Goal: Use online tool/utility

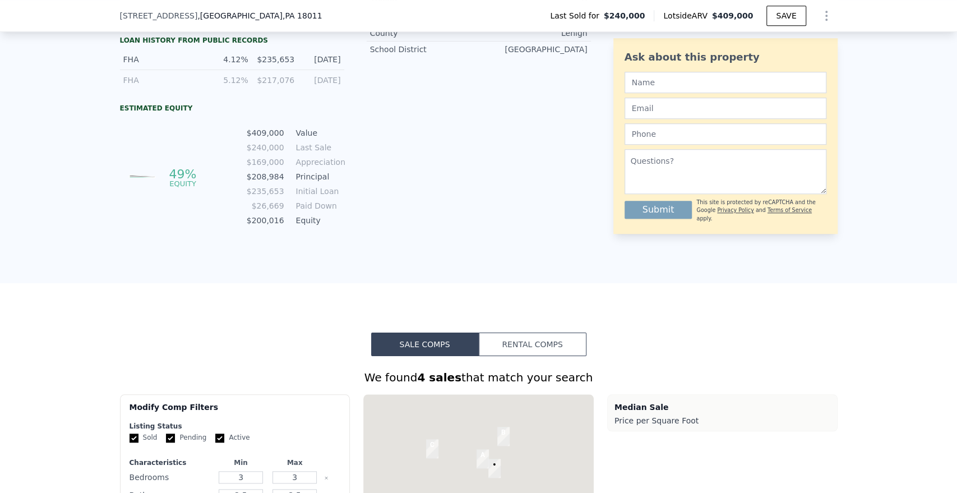
scroll to position [806, 0]
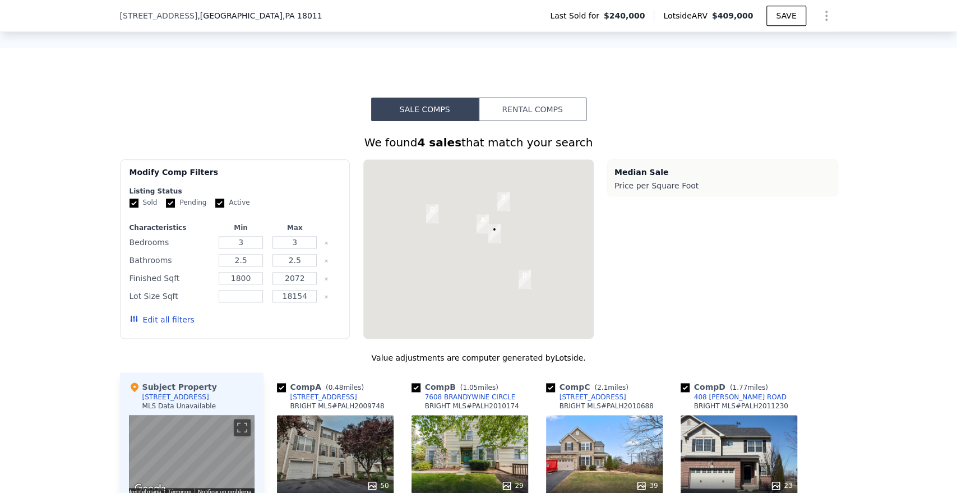
click at [508, 121] on button "Rental Comps" at bounding box center [533, 110] width 108 height 24
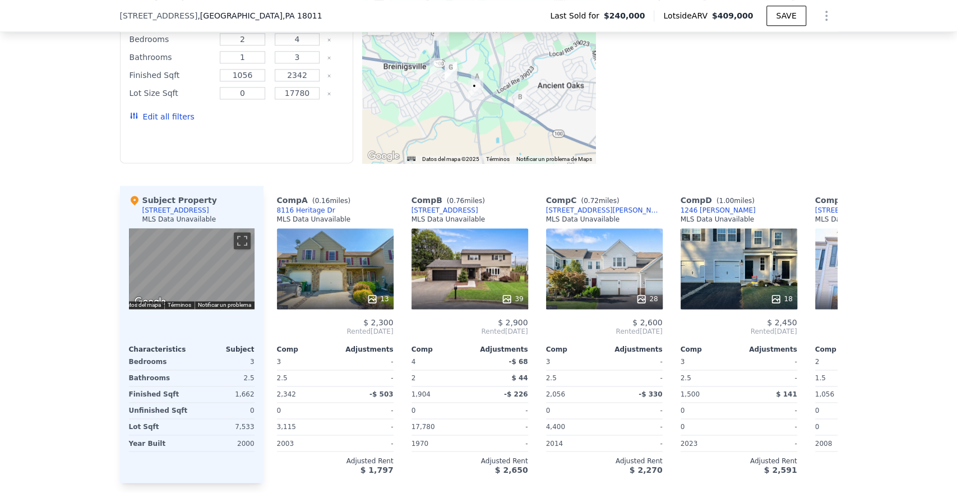
scroll to position [1242, 0]
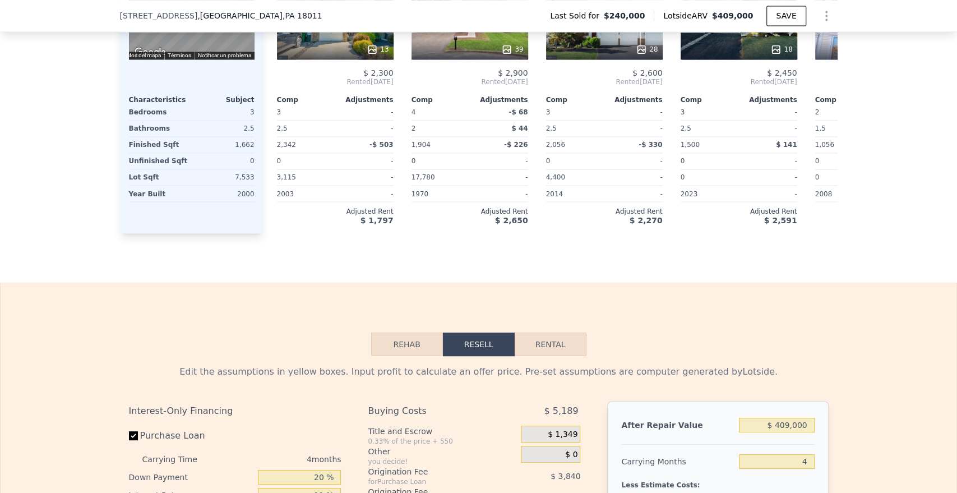
click at [574, 356] on button "Rental" at bounding box center [551, 344] width 72 height 24
select select "30"
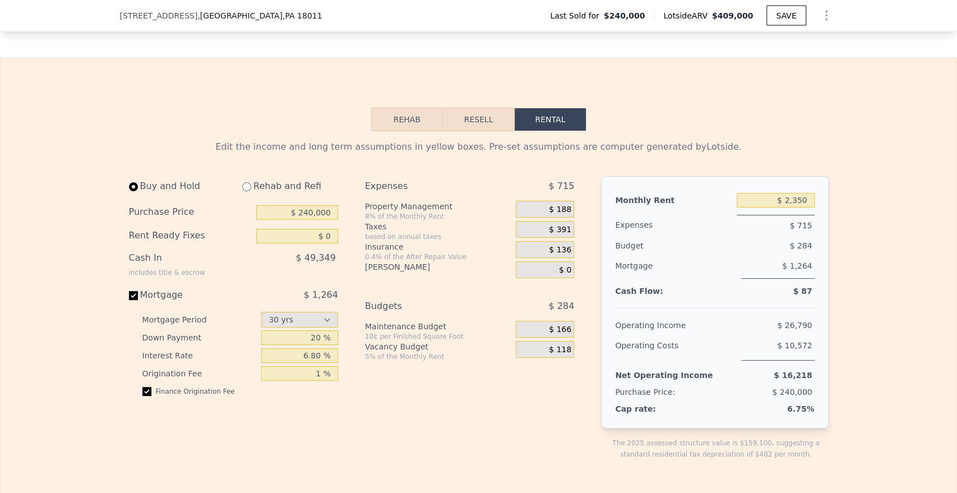
scroll to position [1490, 0]
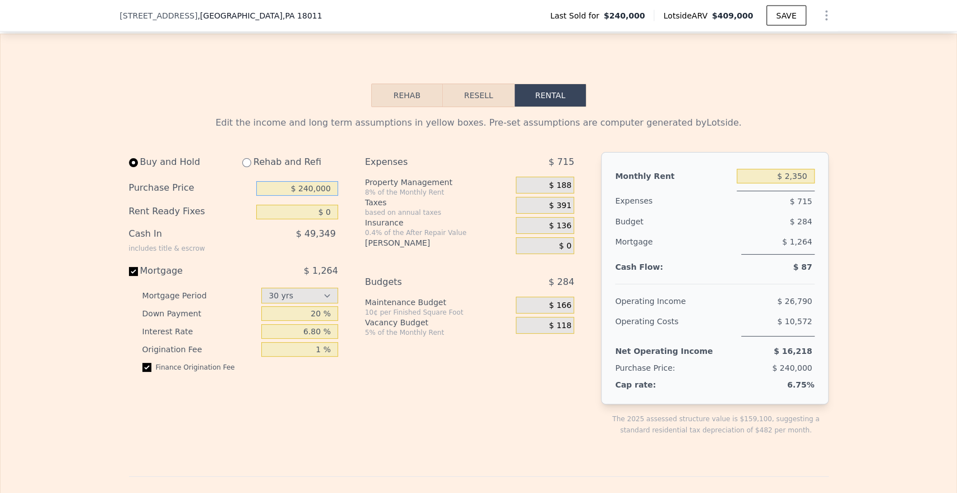
click at [305, 196] on input "$ 240,000" at bounding box center [297, 188] width 82 height 15
type input "$ 300,000"
click at [785, 183] on input "$ 2,350" at bounding box center [776, 176] width 78 height 15
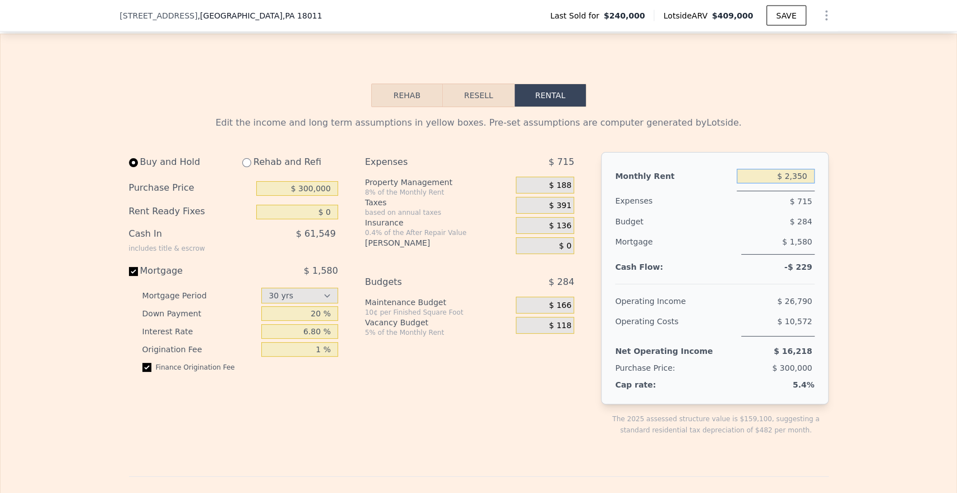
click at [785, 183] on input "$ 2,350" at bounding box center [776, 176] width 78 height 15
click at [416, 368] on div "Expenses $ 719 Property Management 8% of the Monthly Rent $ 192 Taxes based on …" at bounding box center [474, 303] width 218 height 302
click at [799, 183] on input "$ 2,350" at bounding box center [776, 176] width 78 height 15
type input "$ 2"
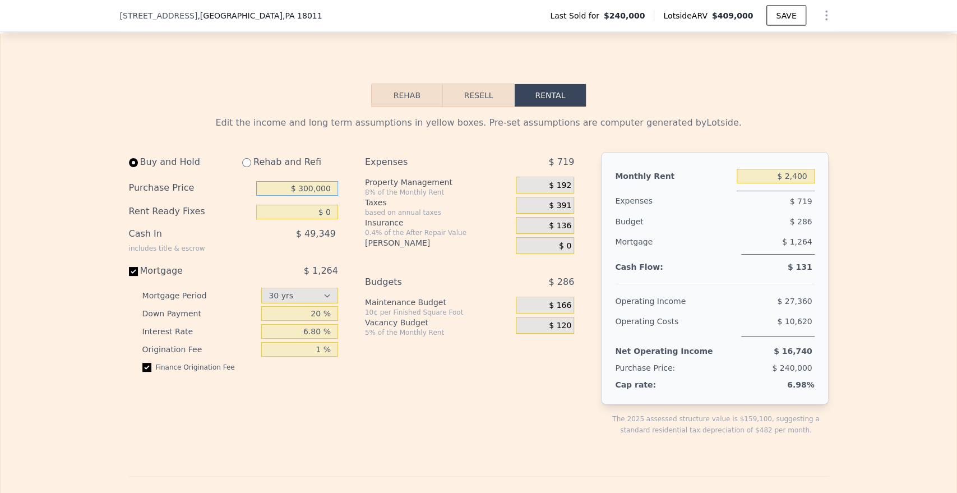
click at [293, 196] on input "$ 300,000" at bounding box center [297, 188] width 82 height 15
type input "$ 2,350"
